Goal: Task Accomplishment & Management: Manage account settings

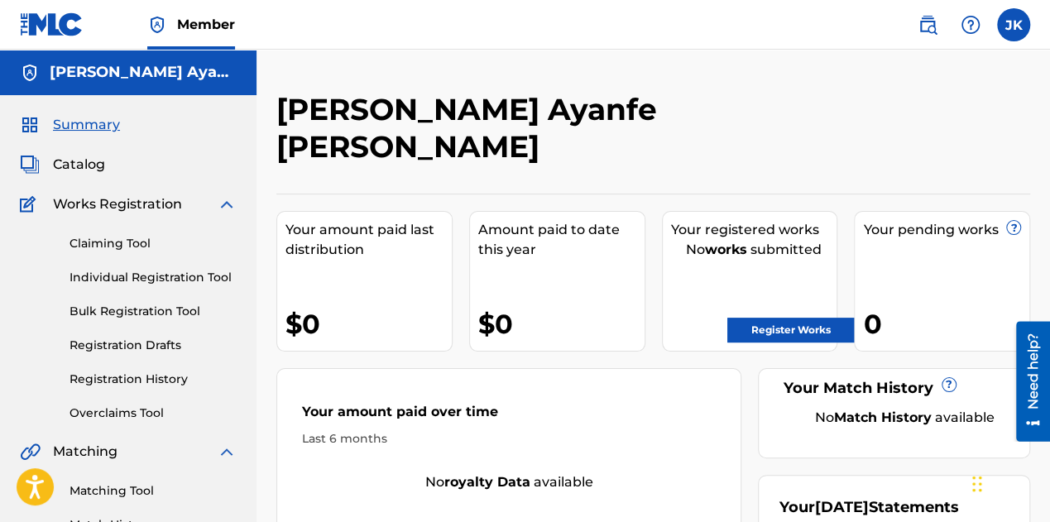
click at [78, 168] on span "Catalog" at bounding box center [79, 165] width 52 height 20
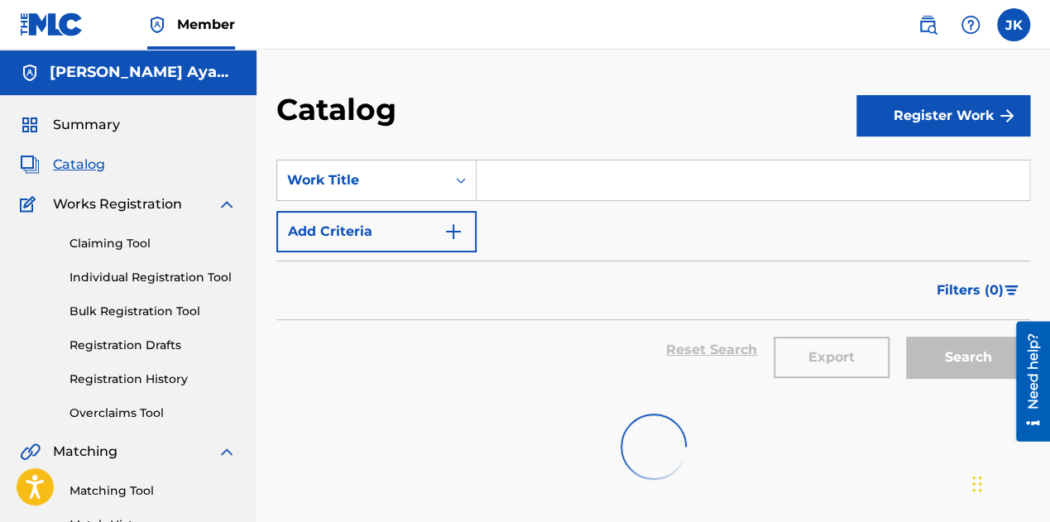
click at [920, 111] on button "Register Work" at bounding box center [943, 115] width 174 height 41
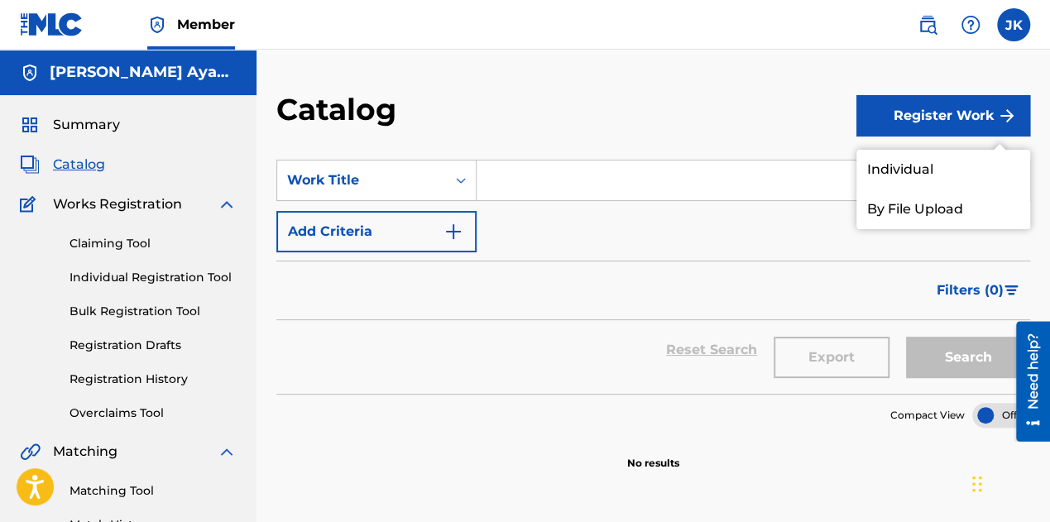
click at [930, 165] on link "Individual" at bounding box center [943, 170] width 174 height 40
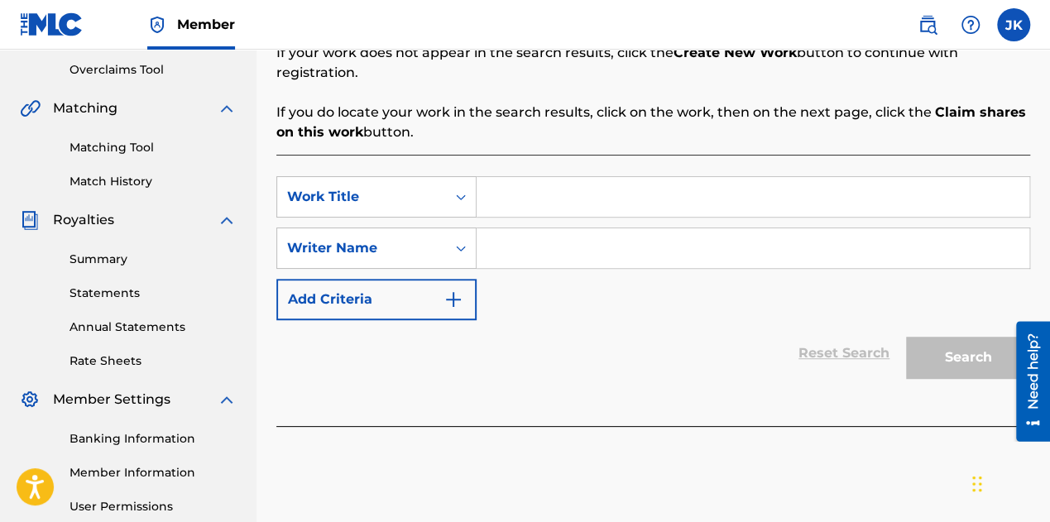
scroll to position [248, 0]
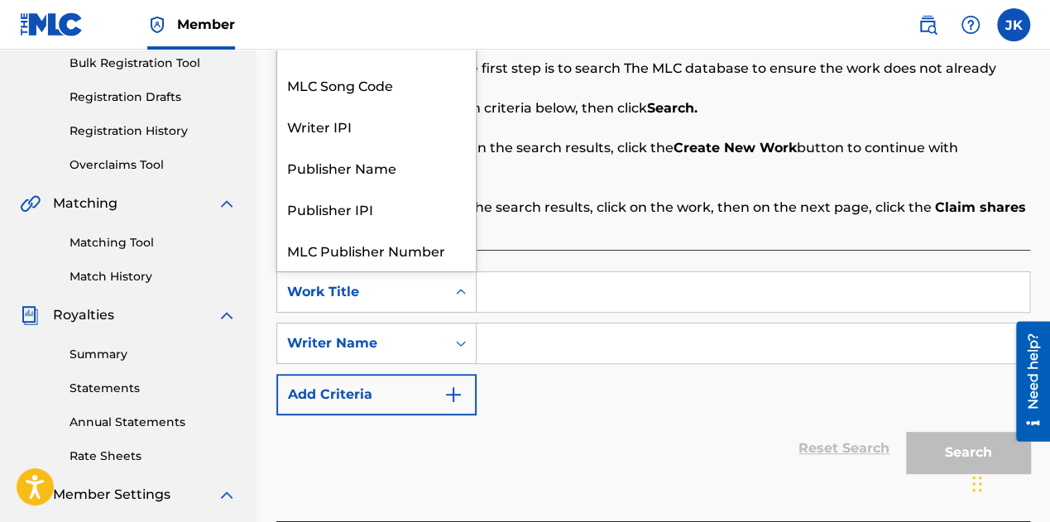
click at [400, 282] on div "Work Title" at bounding box center [361, 292] width 149 height 20
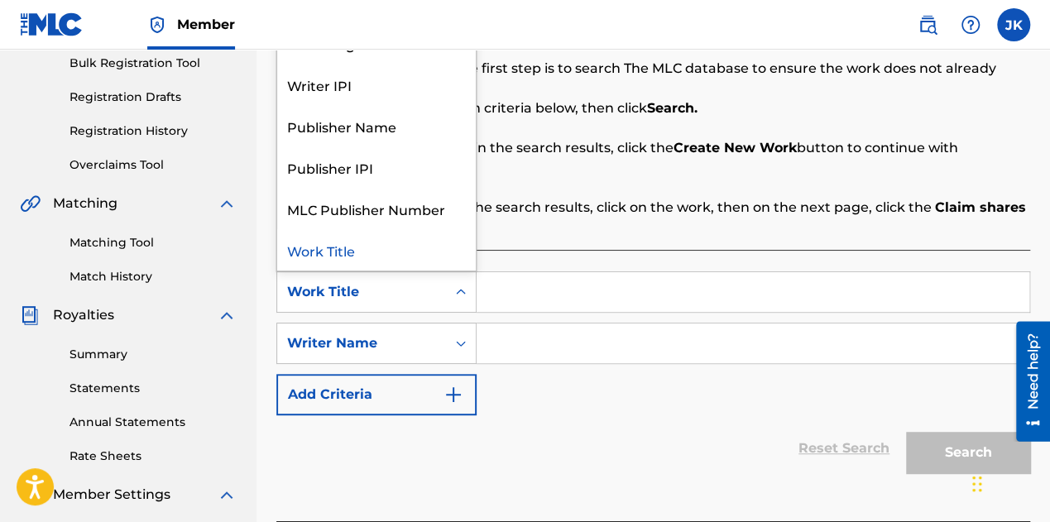
click at [561, 390] on div "SearchWithCriteriaa473ef6c-26b5-4a62-be3d-0b123abb7e49 7 results available. Use…" at bounding box center [652, 343] width 753 height 144
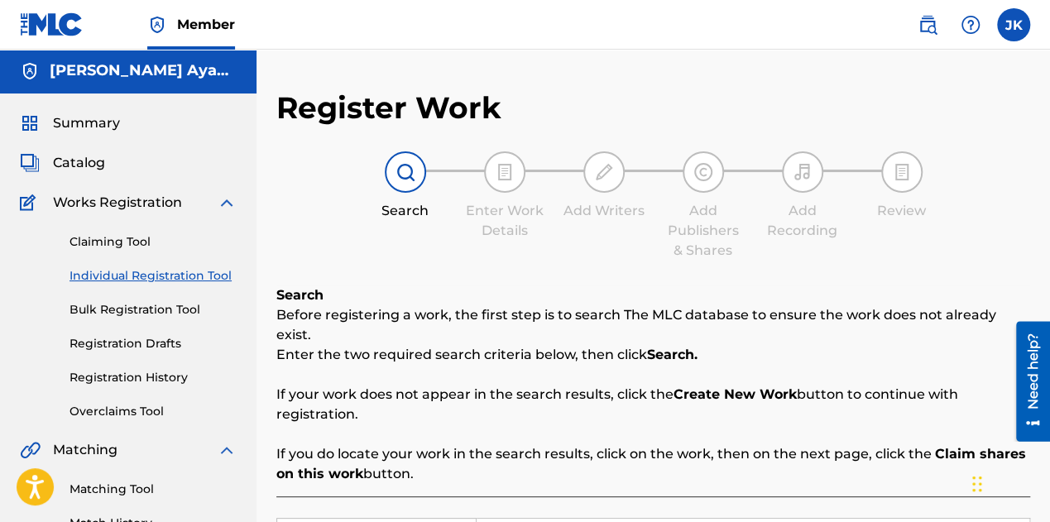
scroll to position [0, 0]
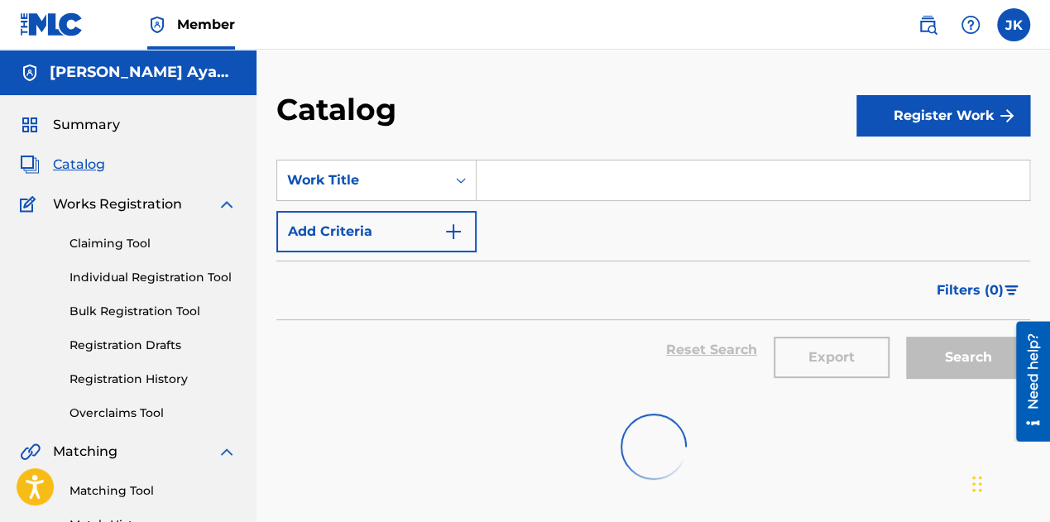
click at [945, 110] on button "Register Work" at bounding box center [943, 115] width 174 height 41
click at [926, 211] on link "By File Upload" at bounding box center [943, 209] width 174 height 40
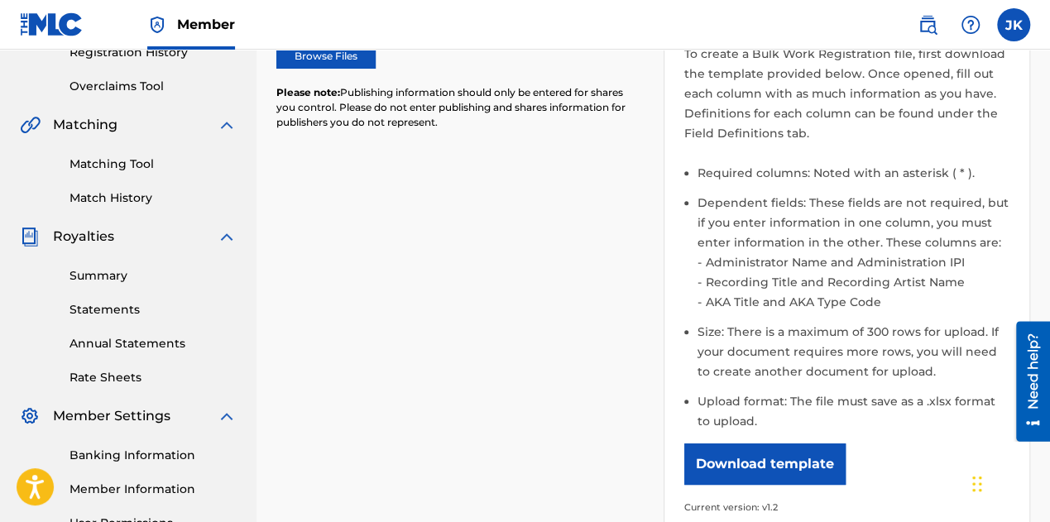
scroll to position [331, 0]
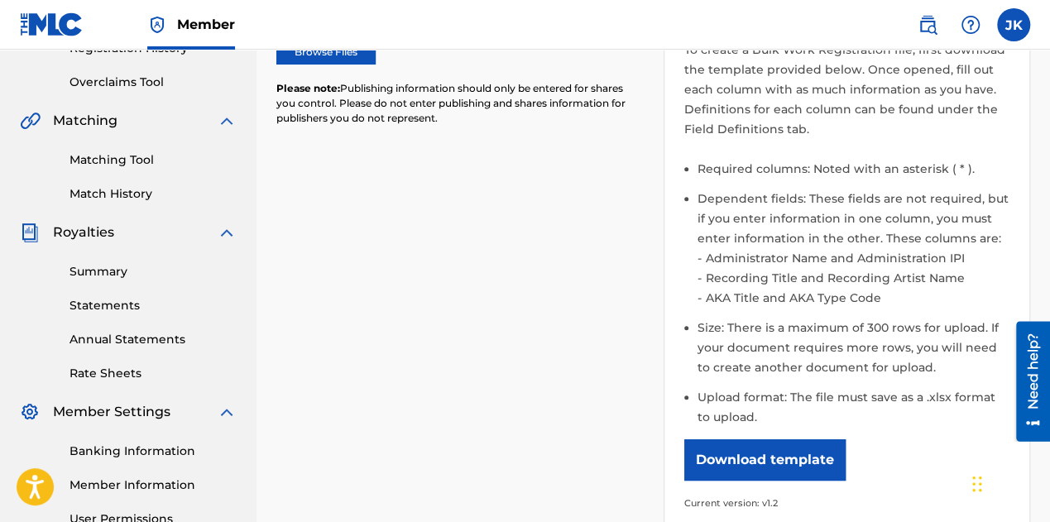
click at [109, 274] on link "Summary" at bounding box center [152, 271] width 167 height 17
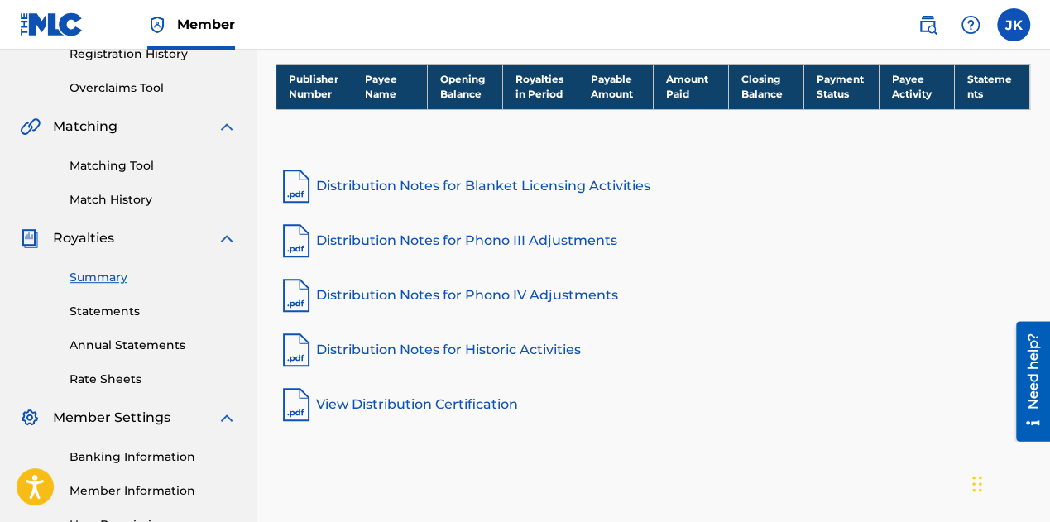
scroll to position [172, 0]
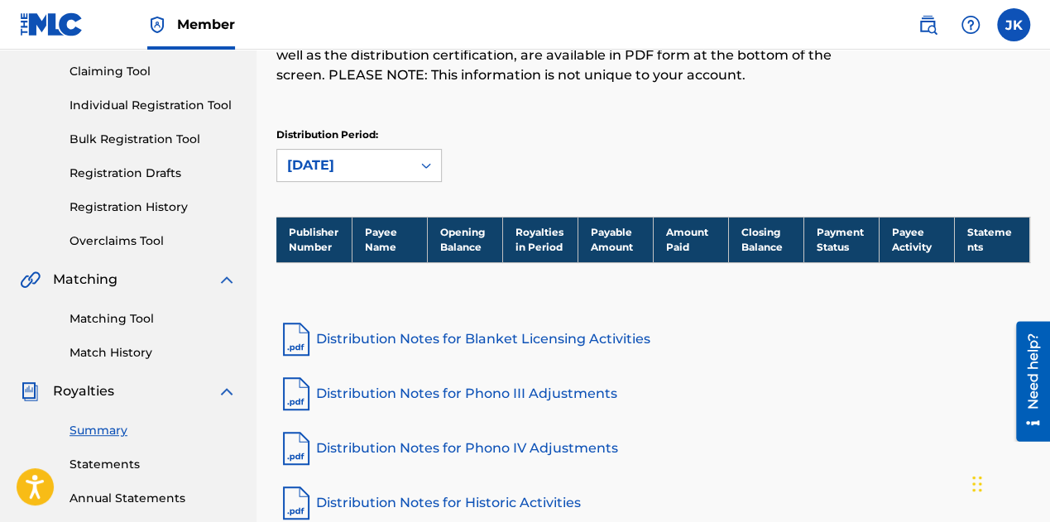
click at [430, 338] on link "Distribution Notes for Blanket Licensing Activities" at bounding box center [652, 339] width 753 height 40
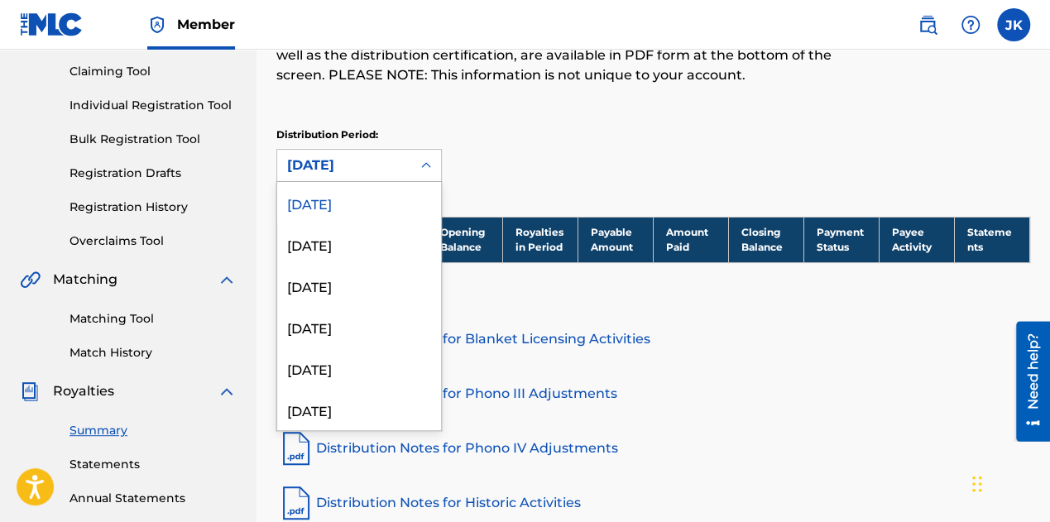
click at [385, 158] on div "[DATE]" at bounding box center [344, 165] width 114 height 20
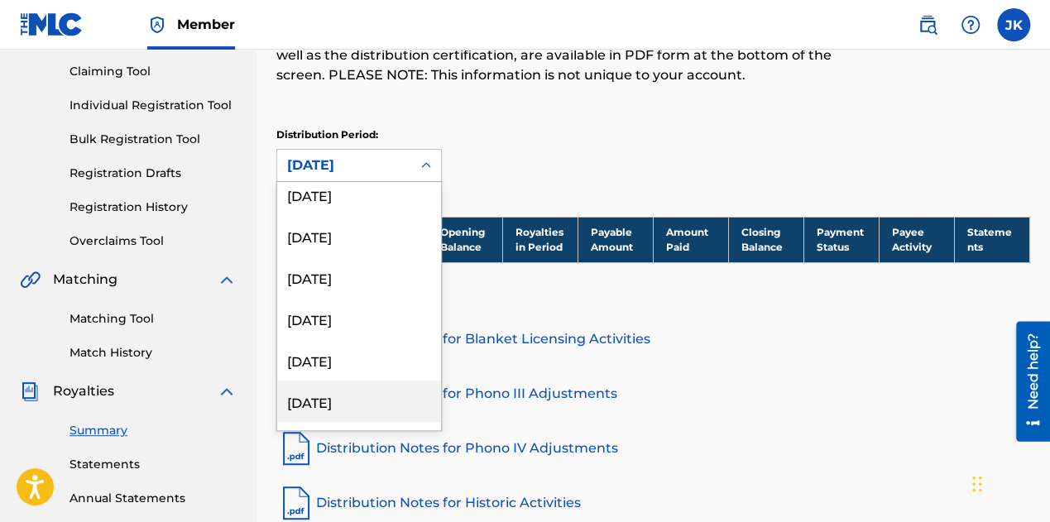
scroll to position [0, 0]
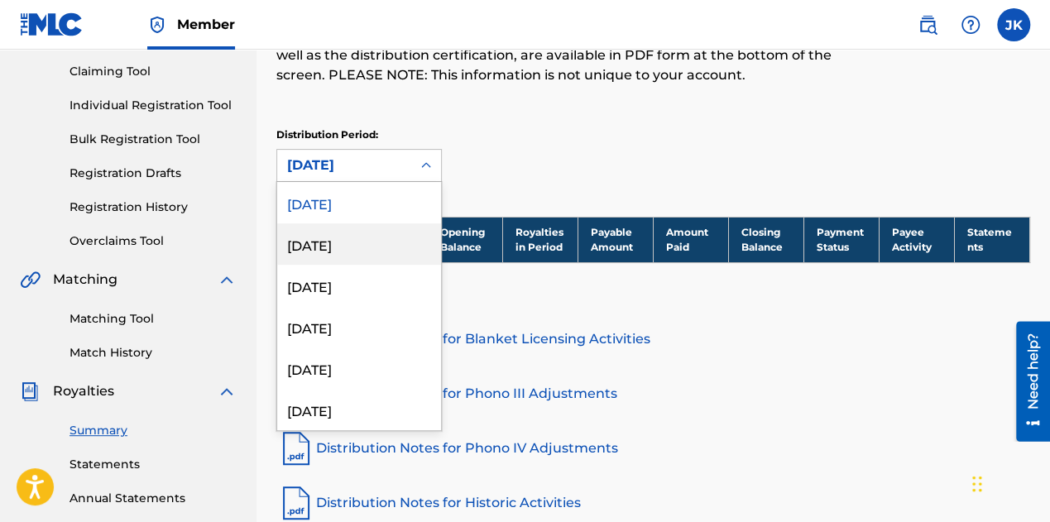
click at [576, 117] on div "Royalties Select your desired distribution period from the drop-down menu to se…" at bounding box center [652, 68] width 753 height 298
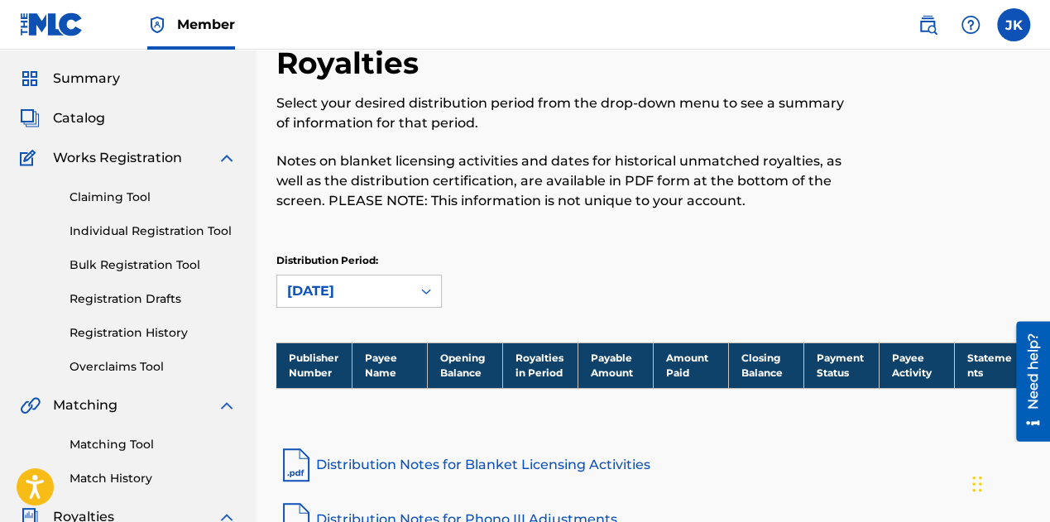
scroll to position [7, 0]
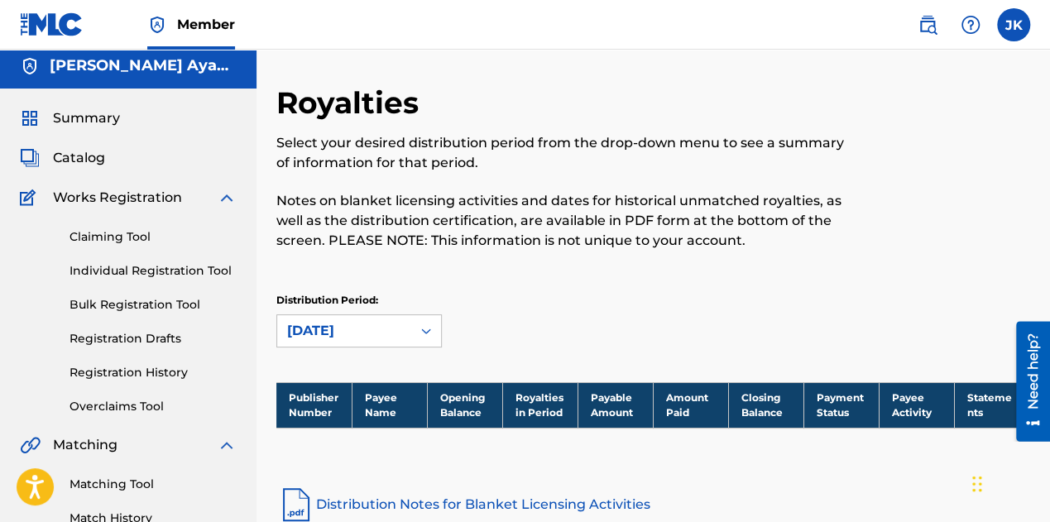
click at [91, 162] on span "Catalog" at bounding box center [79, 158] width 52 height 20
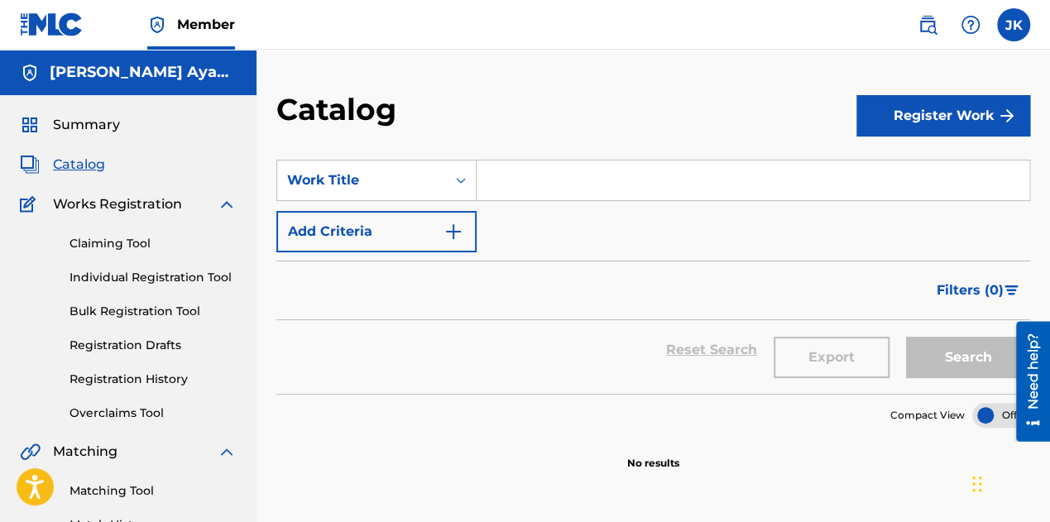
click at [1013, 24] on label at bounding box center [1013, 24] width 33 height 33
click at [1013, 25] on input "[PERSON_NAME] [PERSON_NAME] [EMAIL_ADDRESS][DOMAIN_NAME] Notification Preferenc…" at bounding box center [1013, 25] width 0 height 0
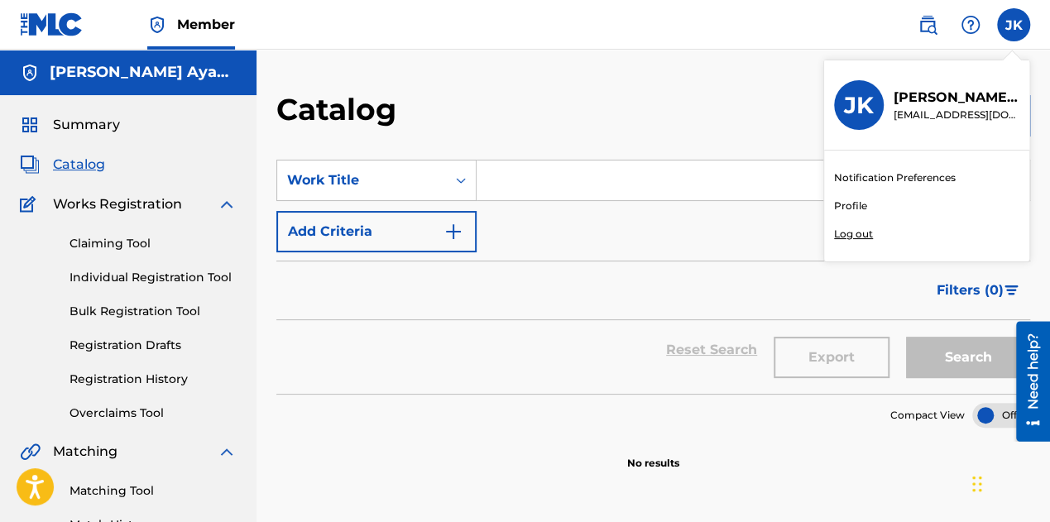
click at [844, 233] on p "Log out" at bounding box center [853, 234] width 39 height 15
click at [1013, 25] on input "[PERSON_NAME] [PERSON_NAME] [EMAIL_ADDRESS][DOMAIN_NAME] Notification Preferenc…" at bounding box center [1013, 25] width 0 height 0
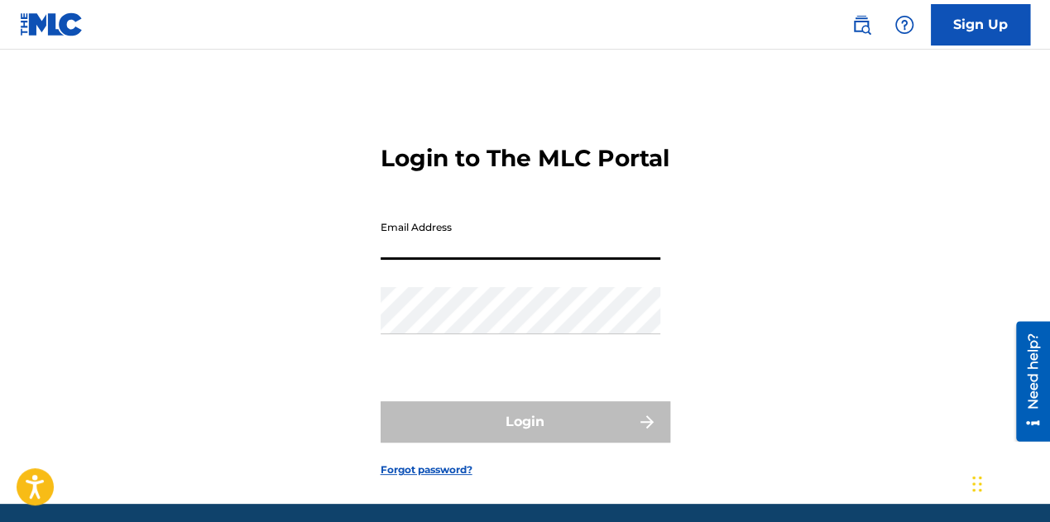
click at [465, 260] on input "Email Address" at bounding box center [520, 236] width 280 height 47
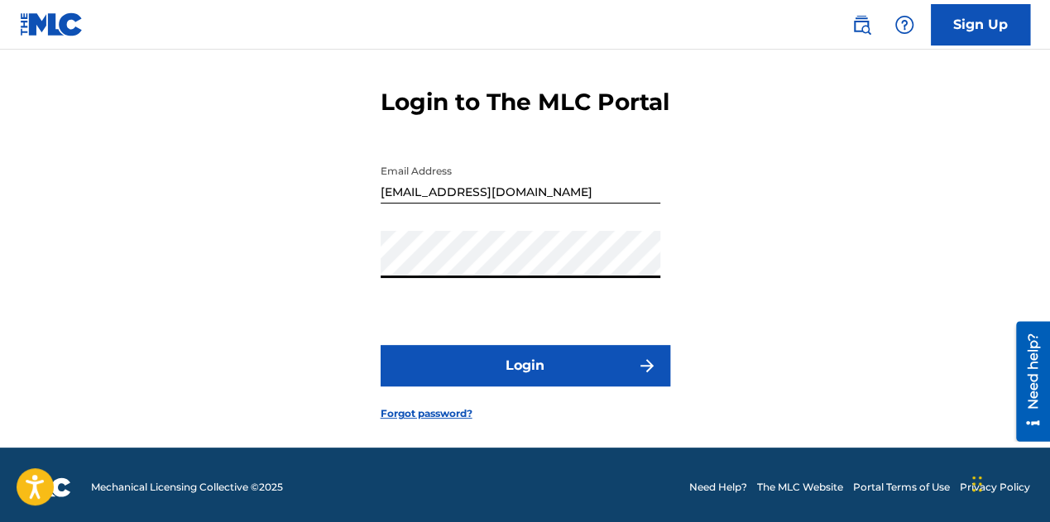
scroll to position [83, 0]
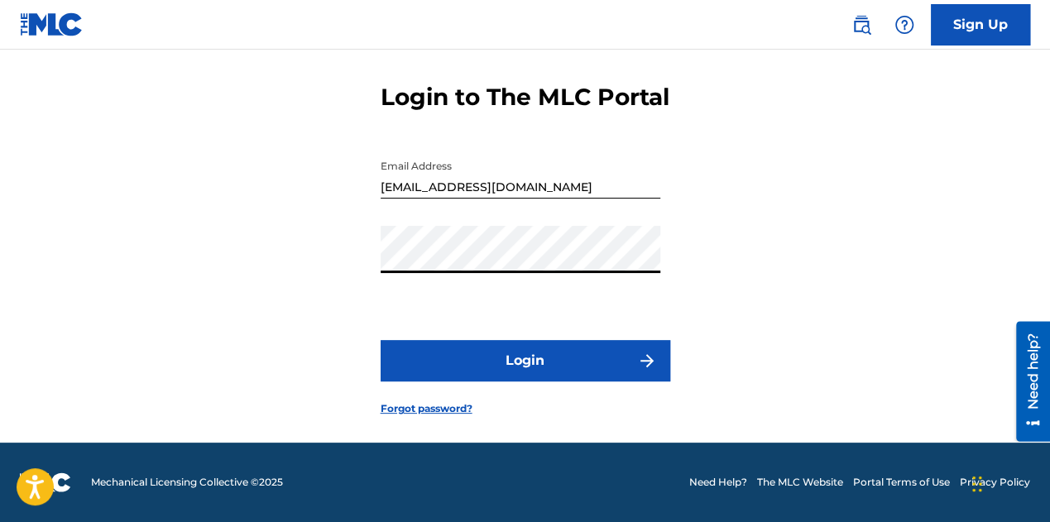
click at [529, 346] on form "Login to The MLC Portal Email Address [EMAIL_ADDRESS][DOMAIN_NAME] Password Log…" at bounding box center [524, 236] width 289 height 413
click at [530, 380] on button "Login" at bounding box center [524, 360] width 289 height 41
click at [495, 199] on input "[EMAIL_ADDRESS][DOMAIN_NAME]" at bounding box center [520, 174] width 280 height 47
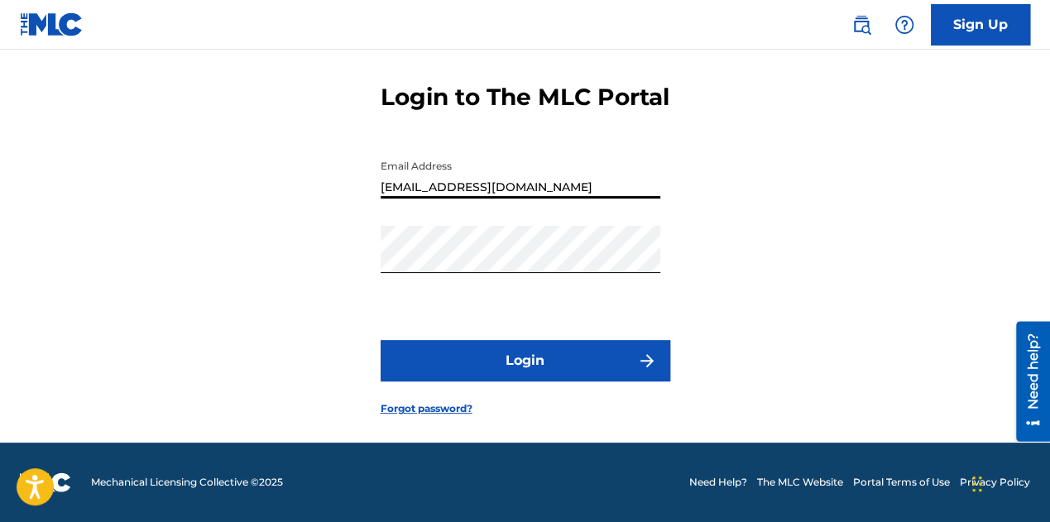
click at [495, 199] on input "[EMAIL_ADDRESS][DOMAIN_NAME]" at bounding box center [520, 174] width 280 height 47
type input "[EMAIL_ADDRESS][DOMAIN_NAME]"
click at [528, 376] on button "Login" at bounding box center [524, 360] width 289 height 41
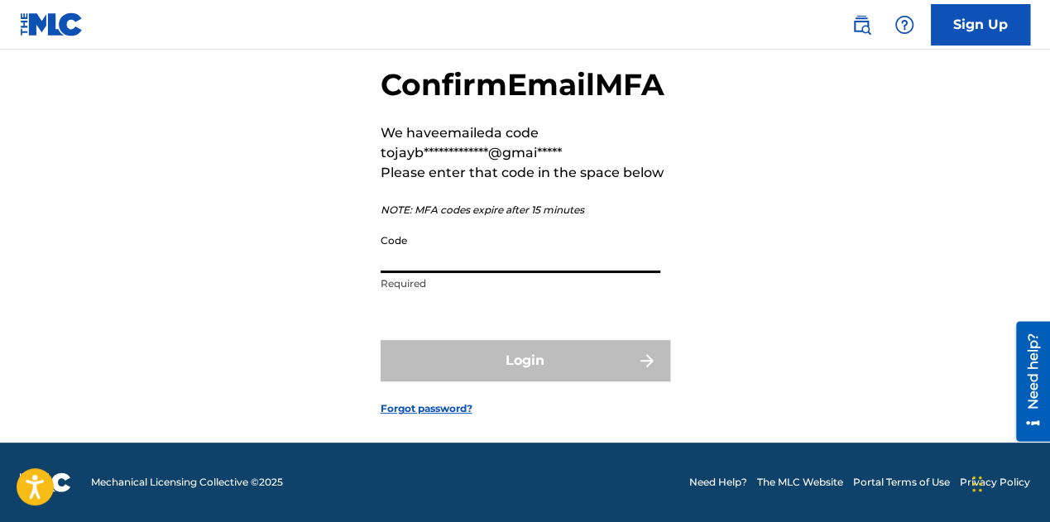
click at [425, 273] on input "Code" at bounding box center [520, 249] width 280 height 47
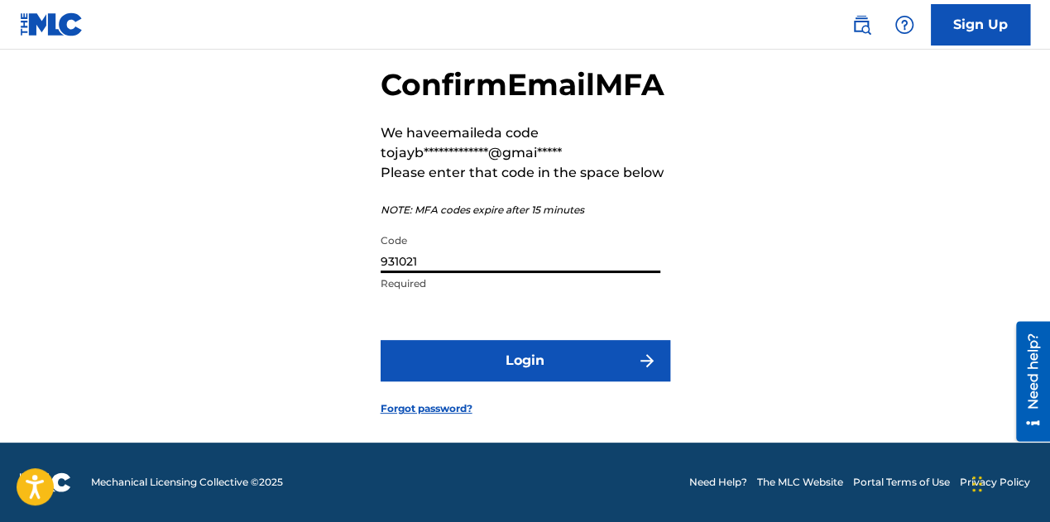
type input "931021"
click at [380, 340] on button "Login" at bounding box center [524, 360] width 289 height 41
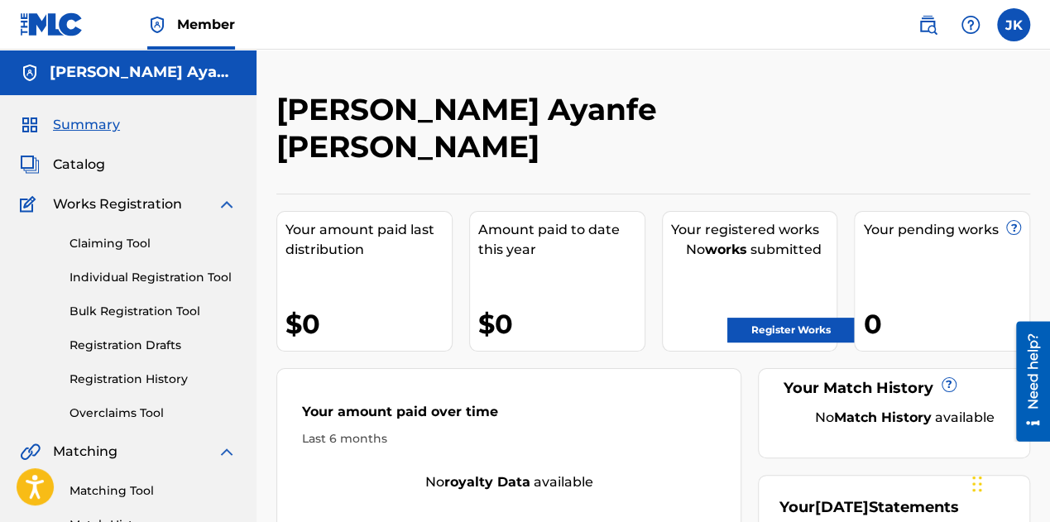
click at [91, 174] on div "Summary Catalog Works Registration Claiming Tool Individual Registration Tool B…" at bounding box center [128, 520] width 256 height 851
click at [91, 170] on span "Catalog" at bounding box center [79, 165] width 52 height 20
